Goal: Transaction & Acquisition: Purchase product/service

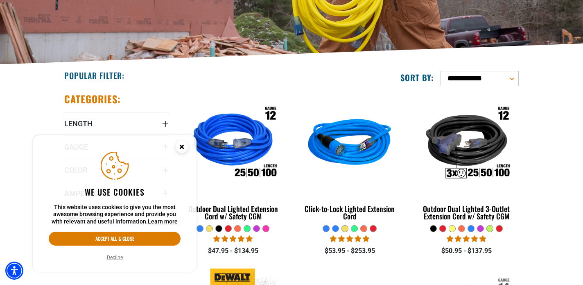
scroll to position [144, 0]
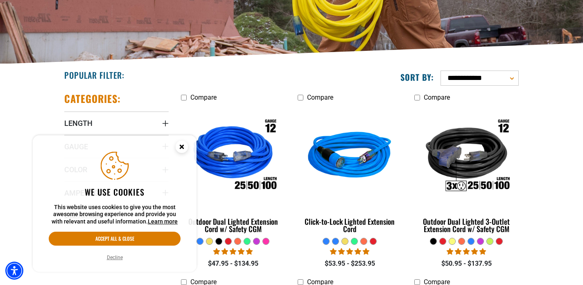
click at [184, 146] on circle "Cookie Consent" at bounding box center [182, 146] width 12 height 12
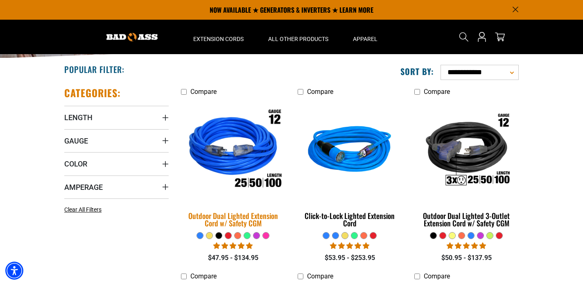
scroll to position [149, 0]
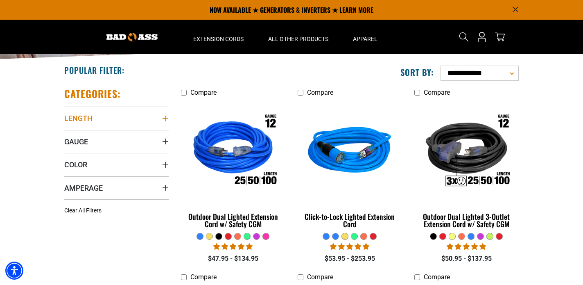
click at [165, 118] on icon "Length" at bounding box center [165, 118] width 7 height 7
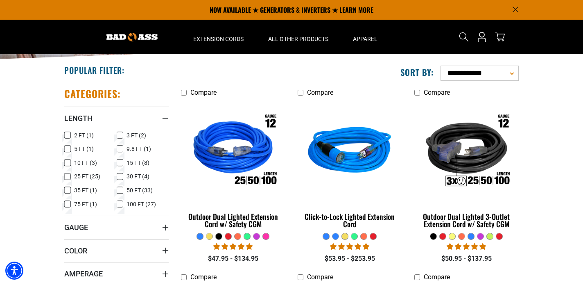
click at [121, 191] on icon at bounding box center [120, 190] width 7 height 11
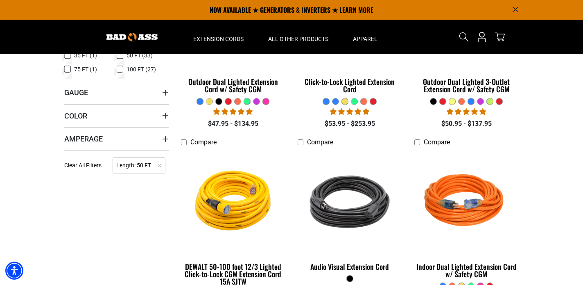
scroll to position [263, 0]
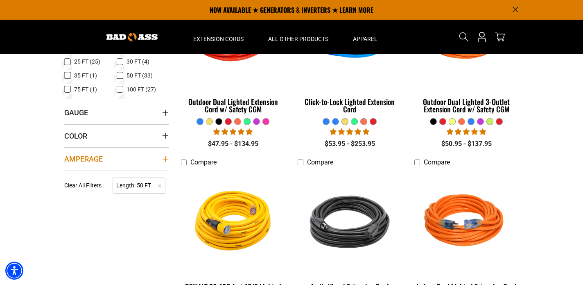
click at [165, 157] on icon "Amperage" at bounding box center [166, 159] width 6 height 6
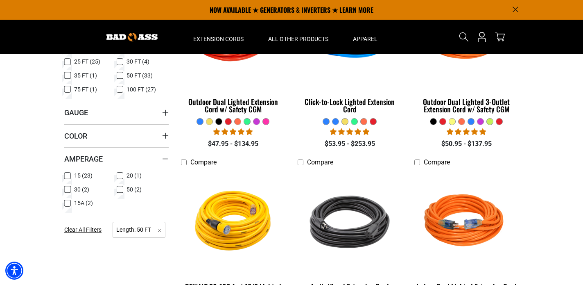
click at [69, 188] on icon at bounding box center [67, 189] width 7 height 11
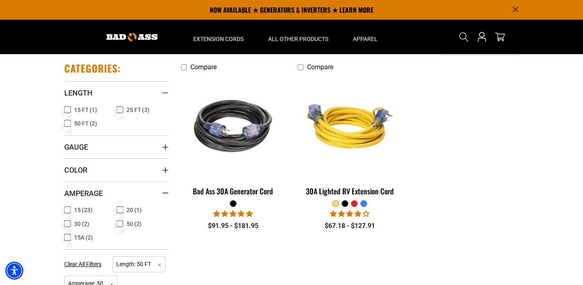
scroll to position [173, 0]
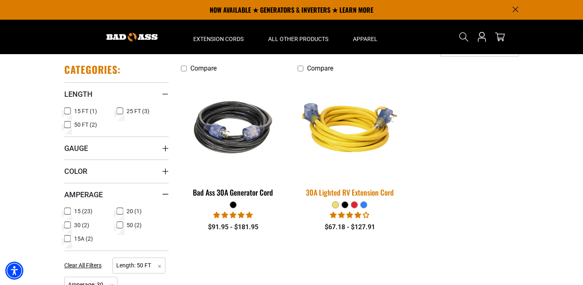
click at [343, 129] on img at bounding box center [349, 127] width 115 height 105
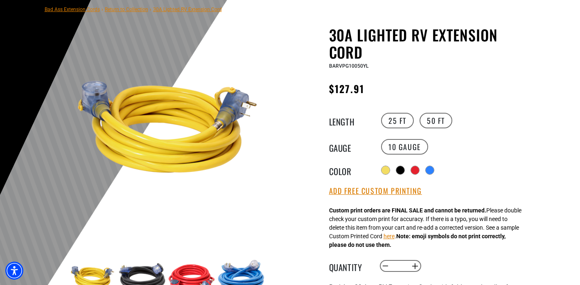
scroll to position [64, 0]
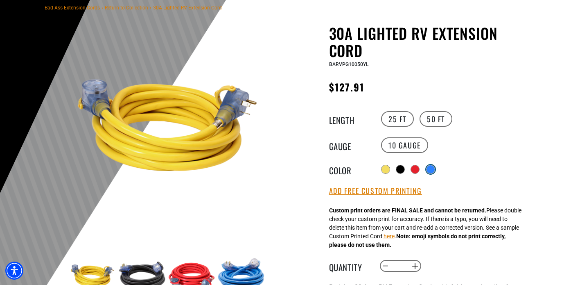
click at [434, 169] on div at bounding box center [431, 169] width 8 height 8
